Goal: Task Accomplishment & Management: Manage account settings

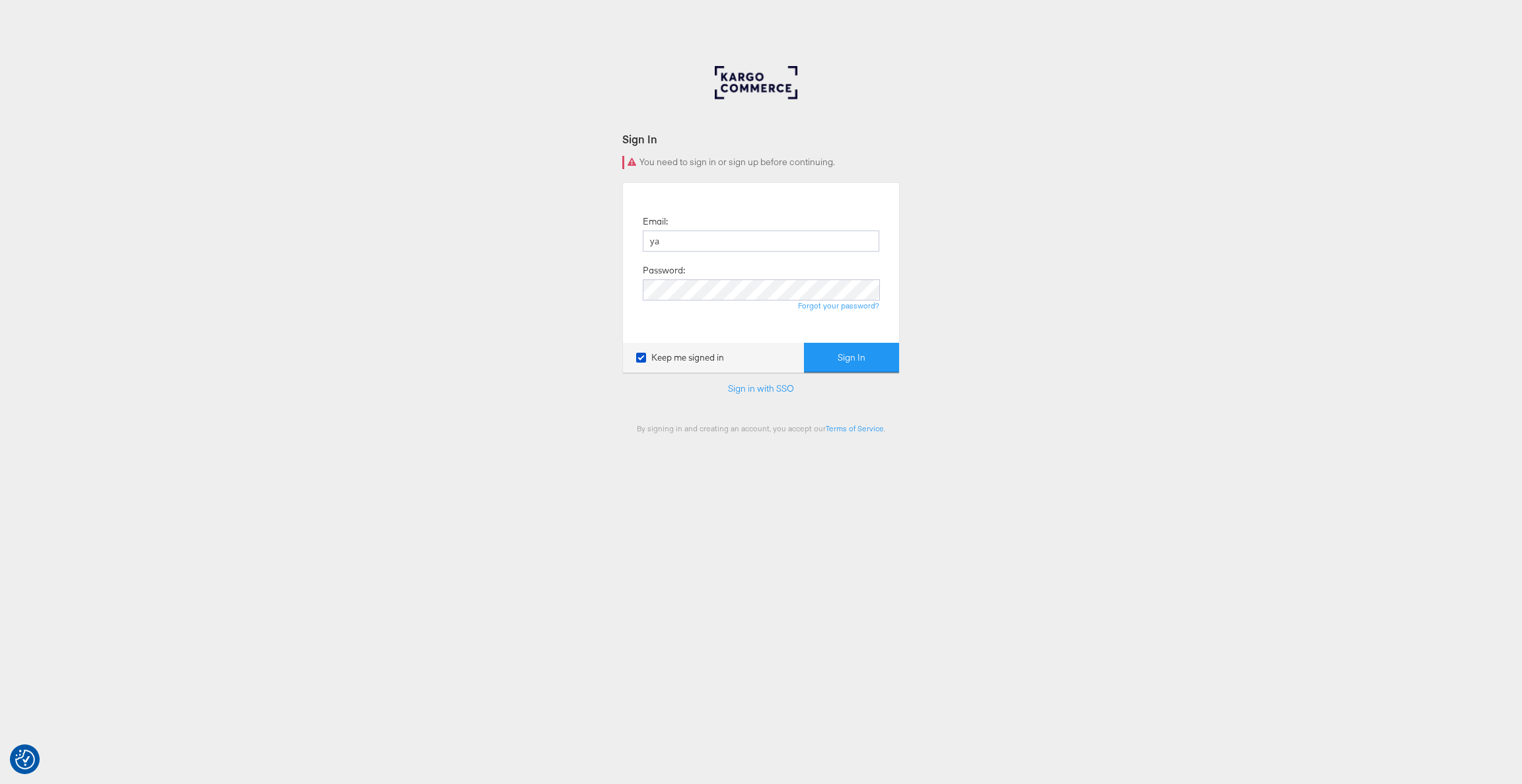
type input "[EMAIL_ADDRESS][DOMAIN_NAME]"
click at [804, 343] on button "Sign In" at bounding box center [851, 357] width 95 height 29
click at [697, 277] on div "Email: [EMAIL_ADDRESS][DOMAIN_NAME] Password: Forgot your password?" at bounding box center [761, 263] width 256 height 140
click at [804, 343] on button "Sign In" at bounding box center [851, 357] width 95 height 29
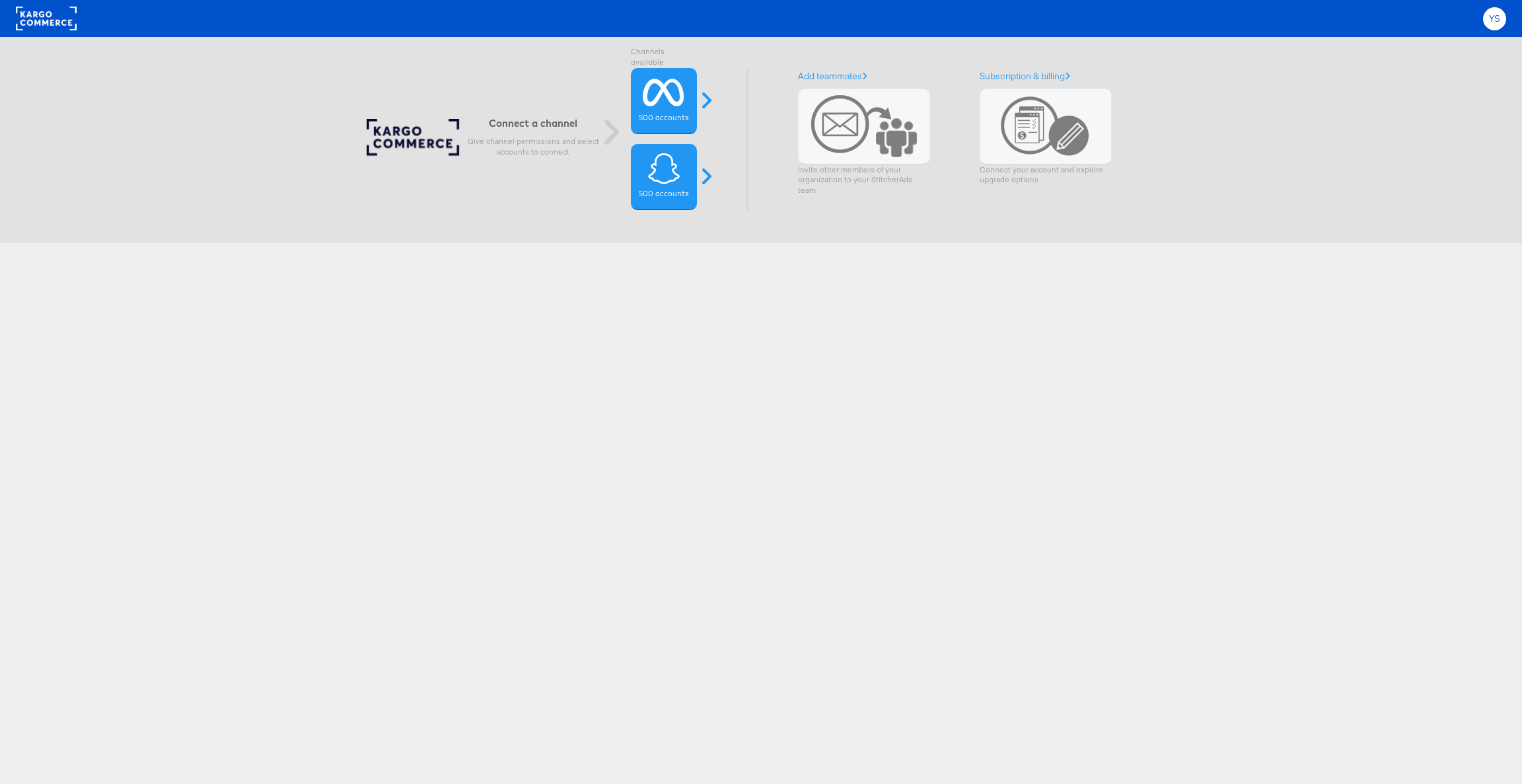
click at [1487, 16] on div "YS" at bounding box center [1494, 18] width 23 height 23
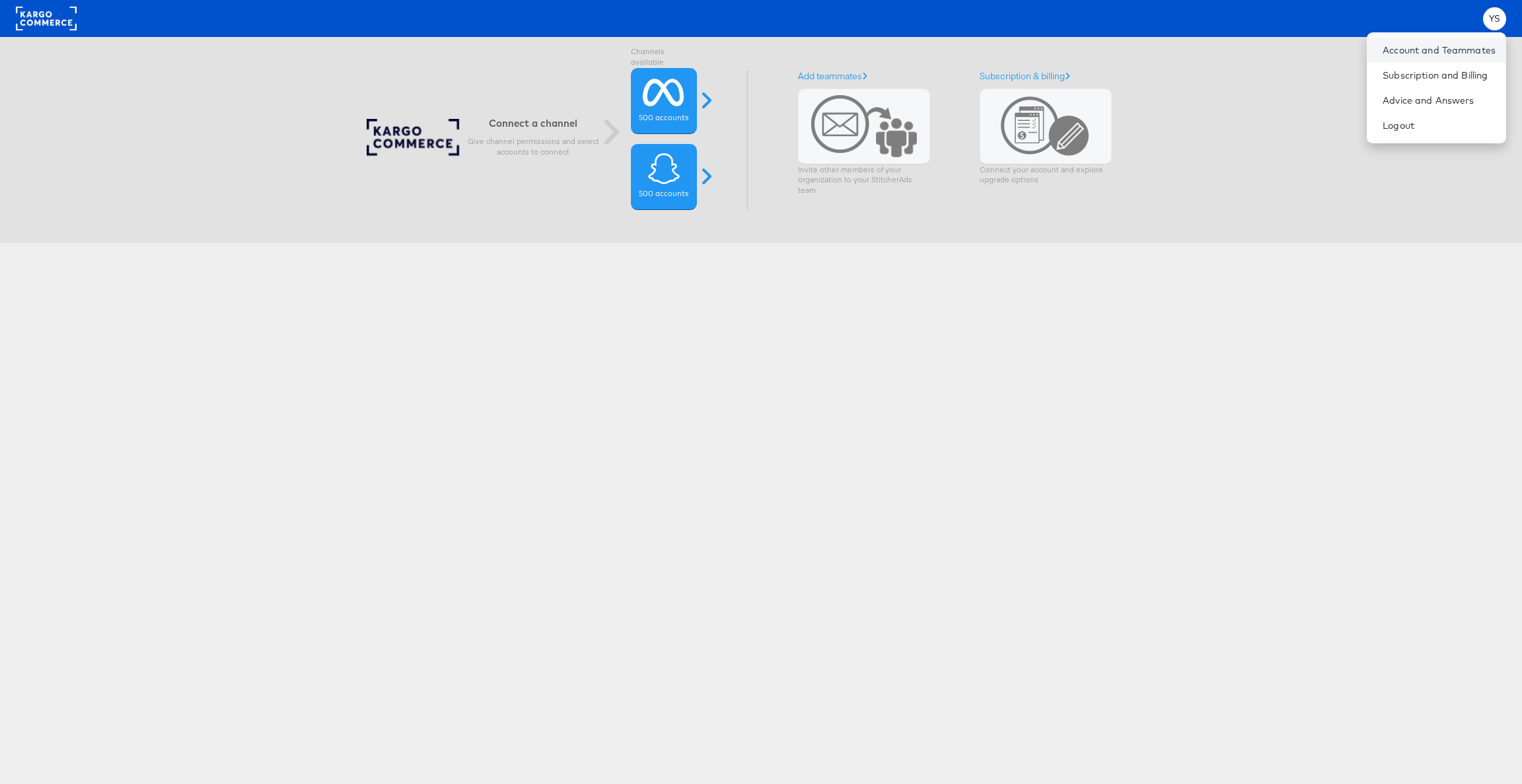
click at [1394, 50] on link "Account and Teammates" at bounding box center [1439, 50] width 113 height 13
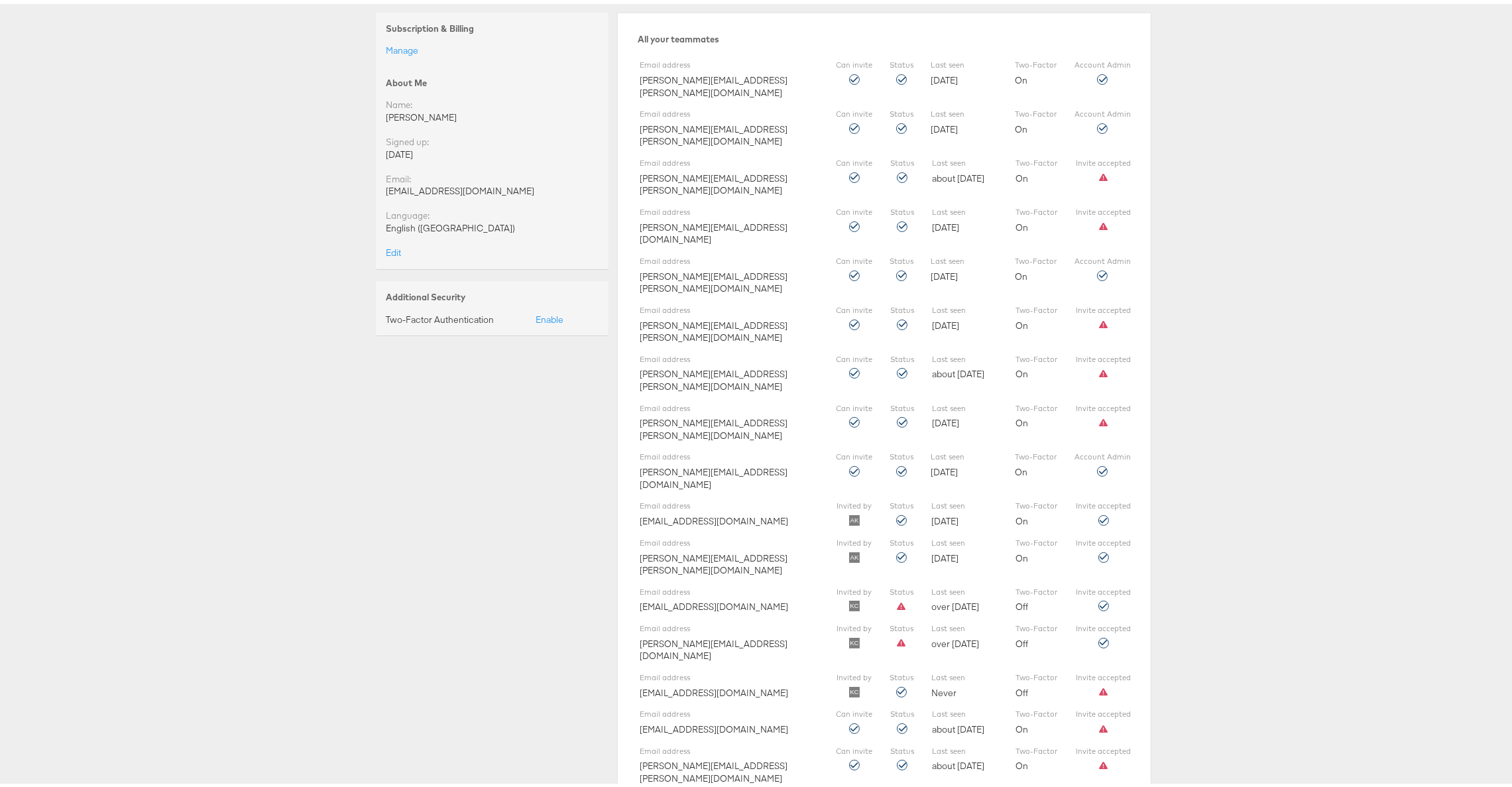
scroll to position [155, 0]
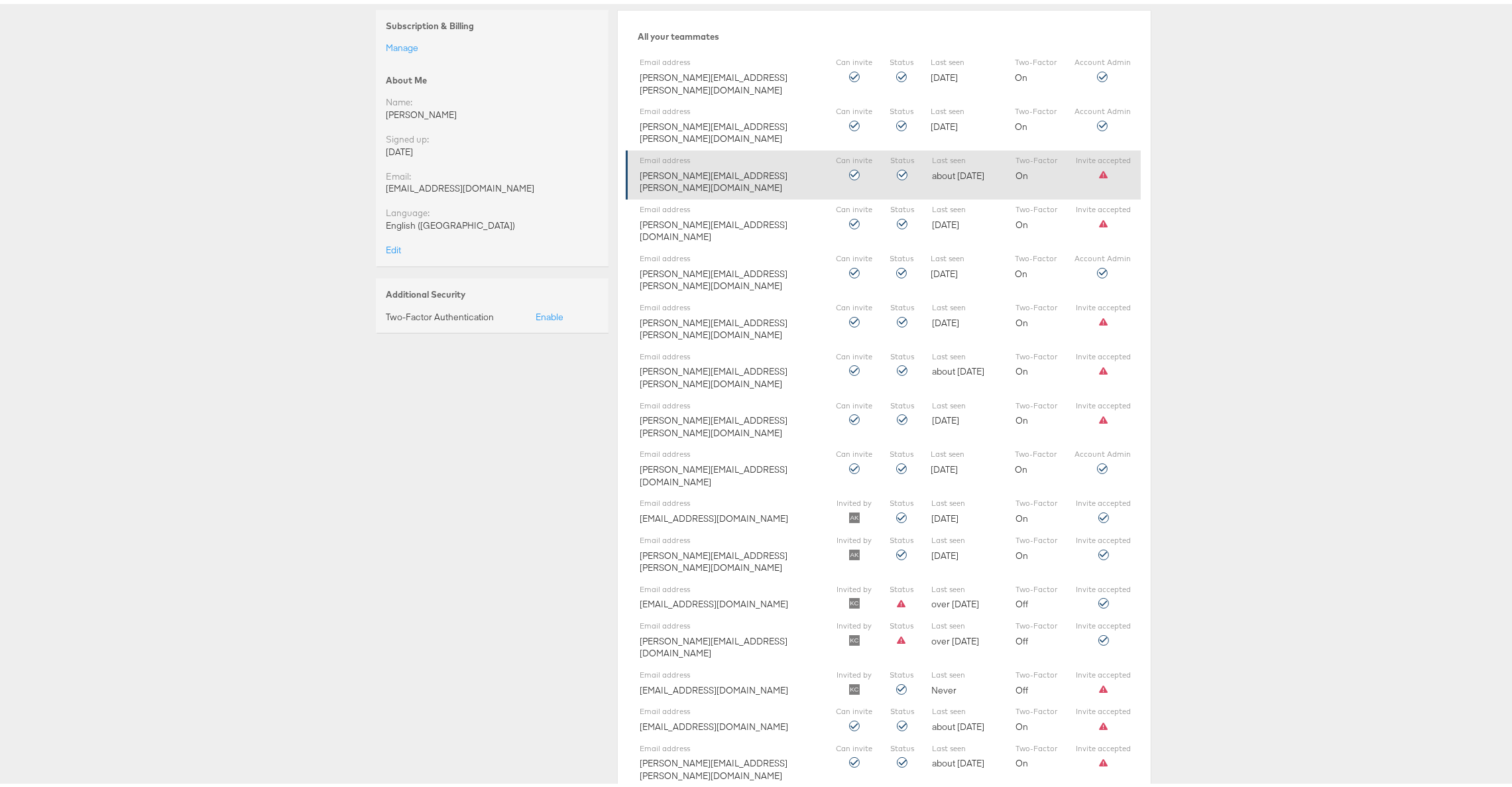
click at [1095, 159] on div "Email address [PERSON_NAME][EMAIL_ADDRESS][PERSON_NAME][DOMAIN_NAME] Can invite…" at bounding box center [883, 171] width 515 height 49
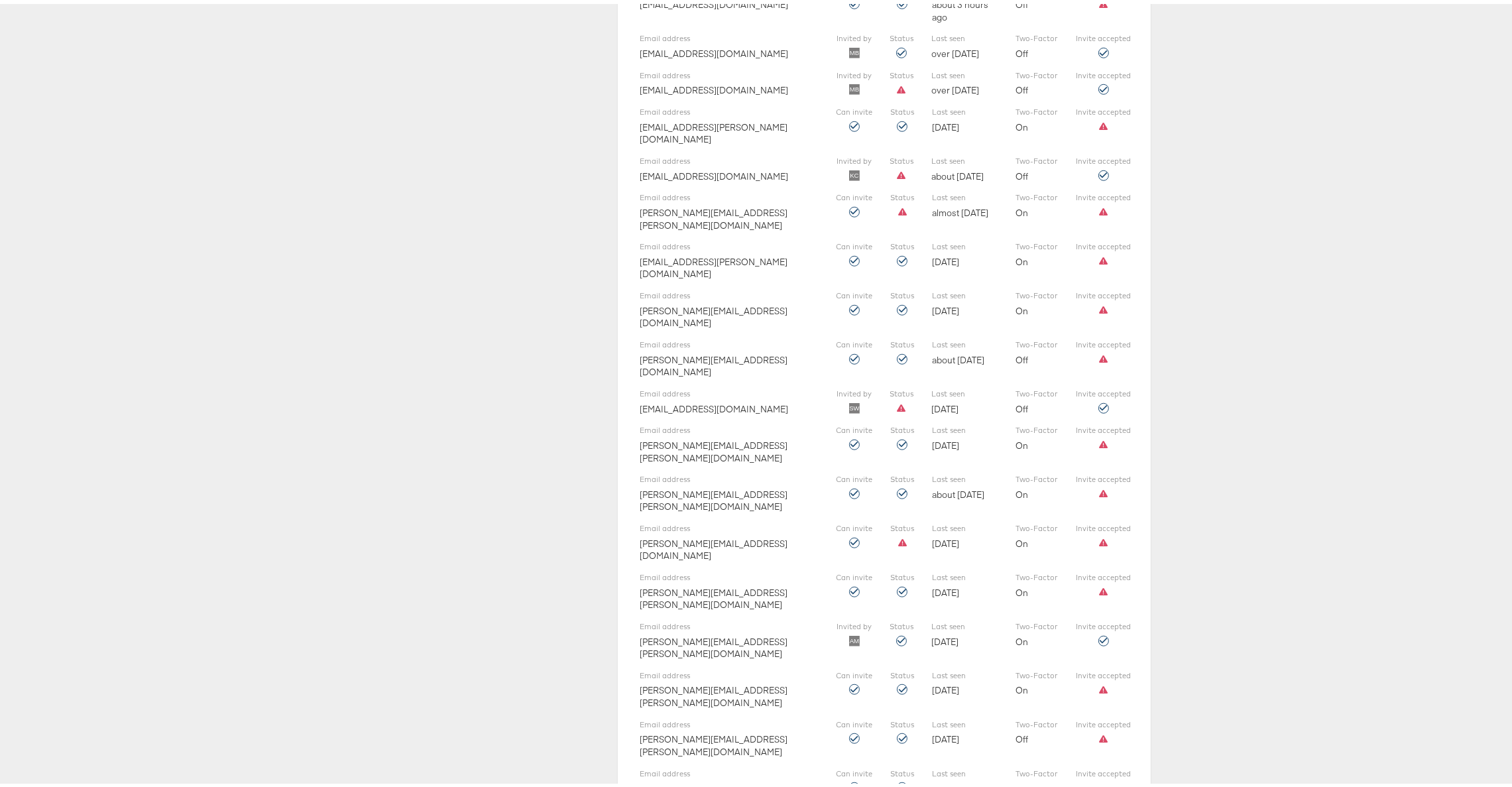
scroll to position [1555, 0]
